Goal: Navigation & Orientation: Go to known website

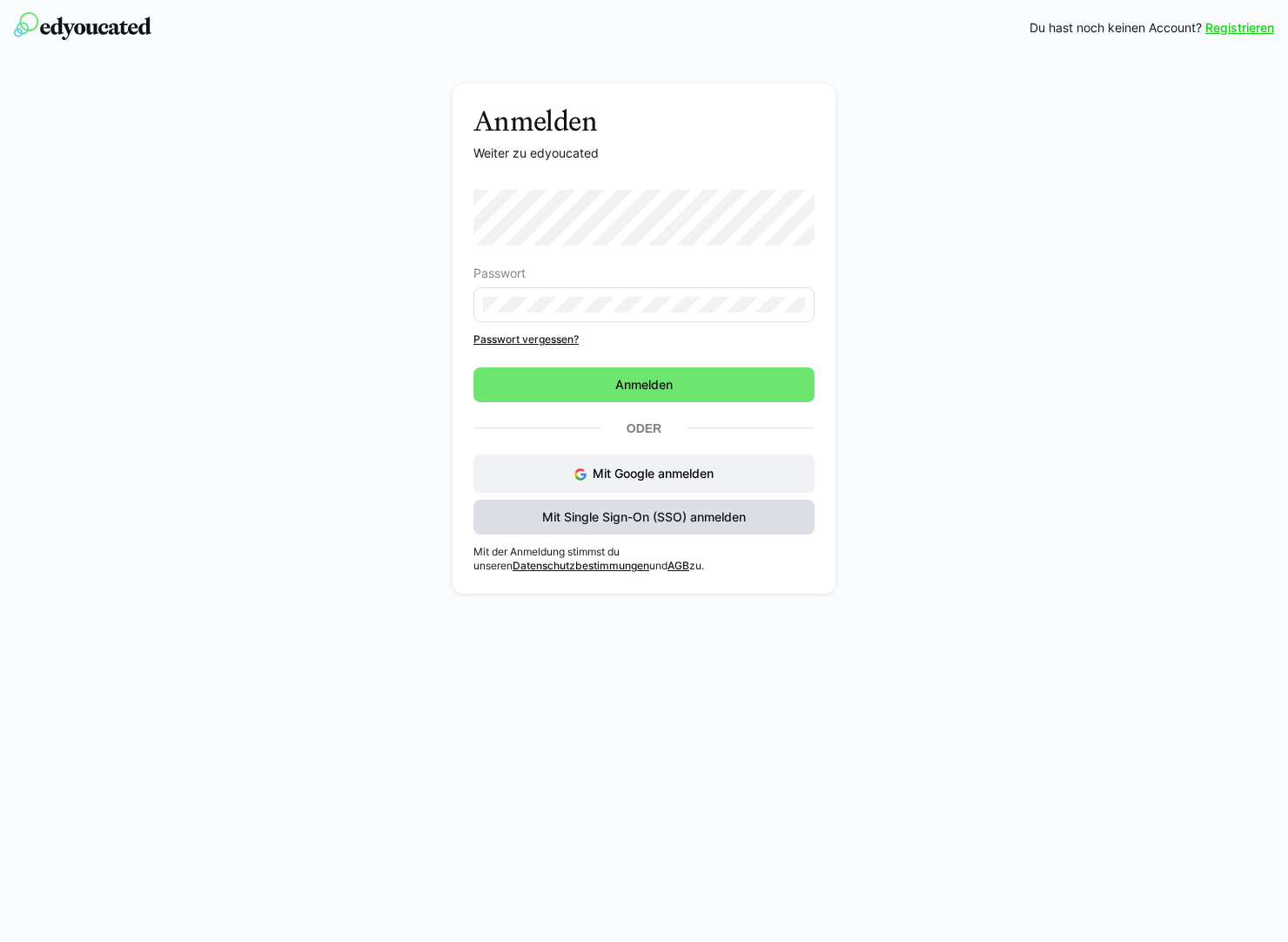
click at [665, 515] on span "Mit Single Sign-On (SSO) anmelden" at bounding box center [644, 517] width 209 height 18
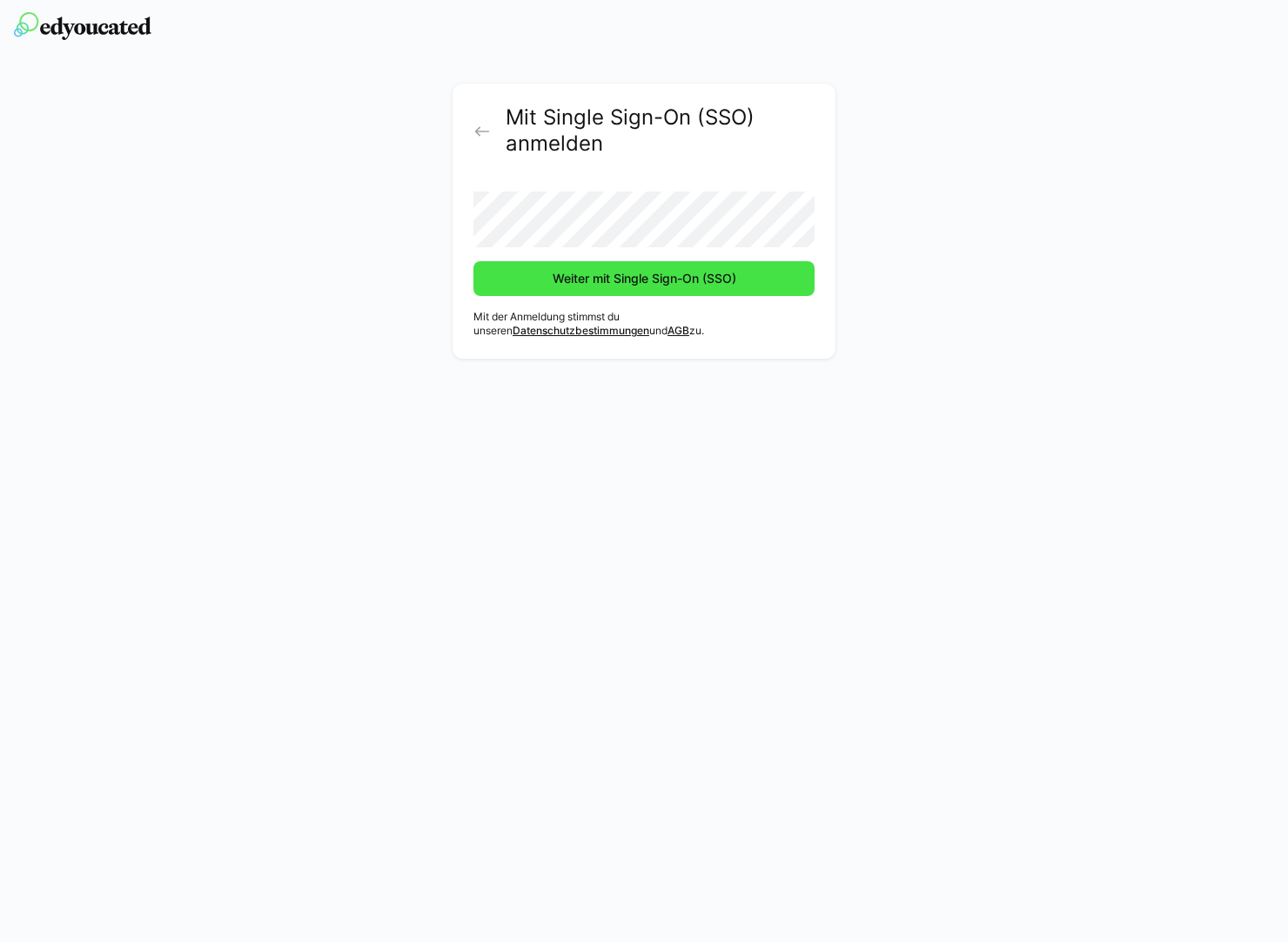
click at [672, 270] on span "Weiter mit Single Sign-On (SSO)" at bounding box center [644, 278] width 189 height 18
